Goal: Task Accomplishment & Management: Use online tool/utility

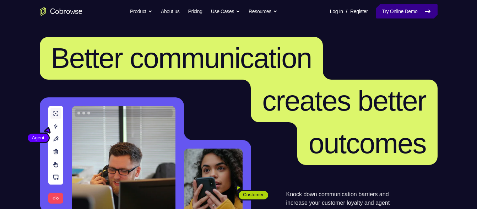
click at [411, 15] on link "Try Online Demo" at bounding box center [406, 11] width 61 height 14
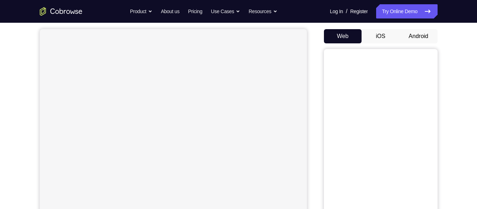
scroll to position [64, 0]
click at [416, 36] on button "Android" at bounding box center [418, 36] width 38 height 14
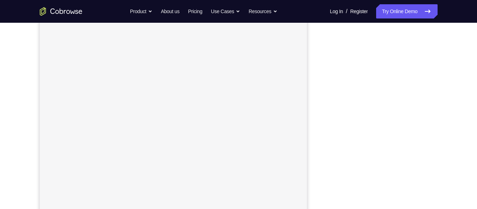
scroll to position [100, 0]
